Goal: Information Seeking & Learning: Learn about a topic

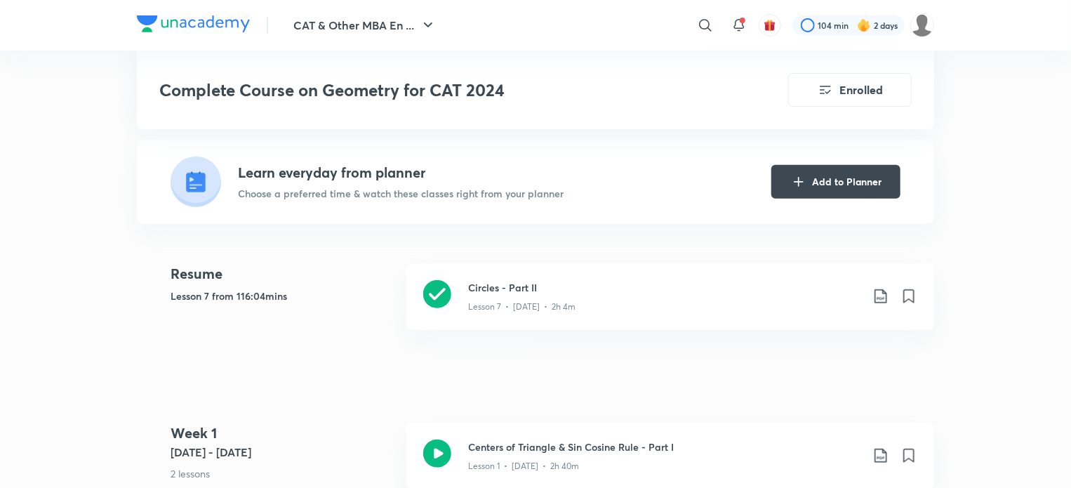
scroll to position [291, 0]
click at [489, 279] on h3 "Circles - Part II" at bounding box center [664, 286] width 393 height 15
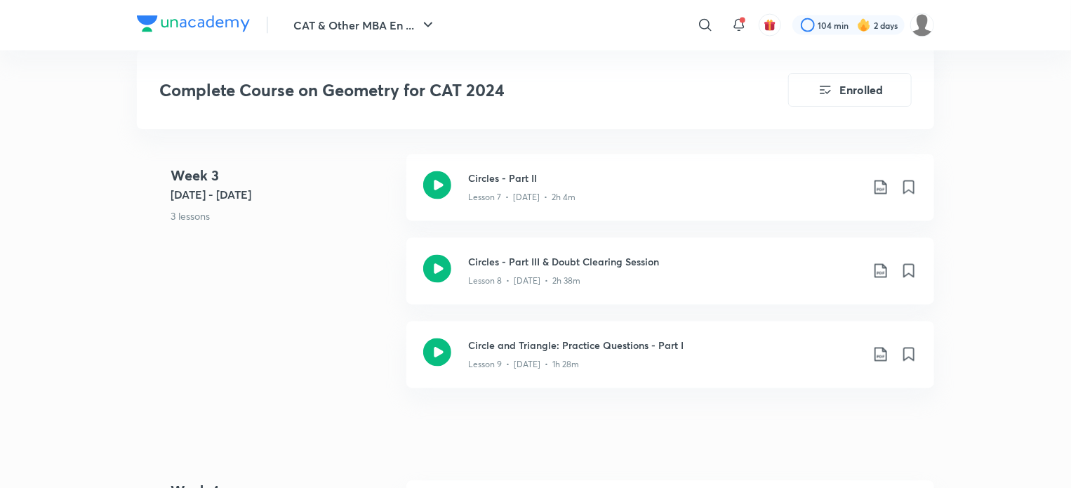
scroll to position [1212, 0]
click at [471, 260] on h3 "Circles - Part III & Doubt Clearing Session" at bounding box center [664, 260] width 393 height 15
